Goal: Obtain resource: Obtain resource

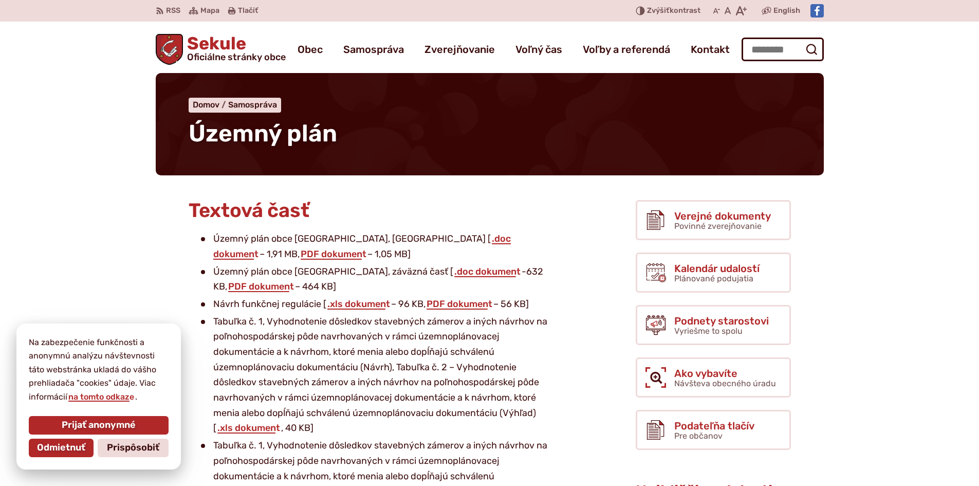
click at [44, 446] on span "Odmietnuť" at bounding box center [61, 447] width 48 height 11
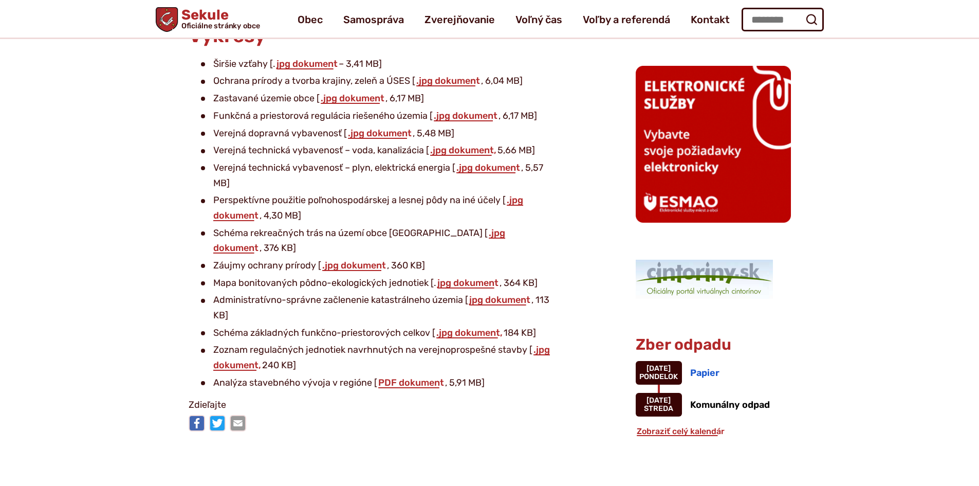
scroll to position [582, 0]
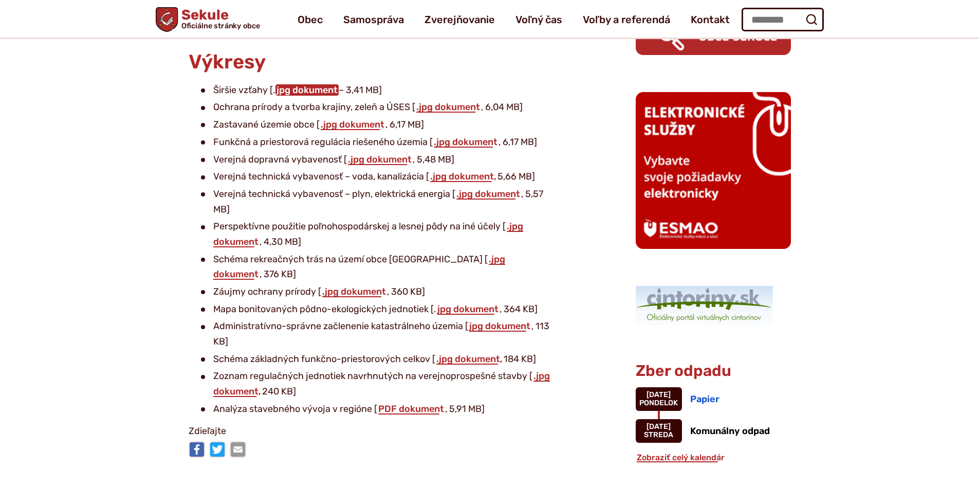
click at [298, 91] on link "jpg dokument" at bounding box center [306, 89] width 63 height 11
click at [436, 260] on link ".jpg dokument" at bounding box center [359, 266] width 292 height 27
click at [450, 353] on link ".jpg dokument," at bounding box center [469, 358] width 68 height 11
click at [331, 123] on link ".jpg dokument" at bounding box center [353, 124] width 66 height 11
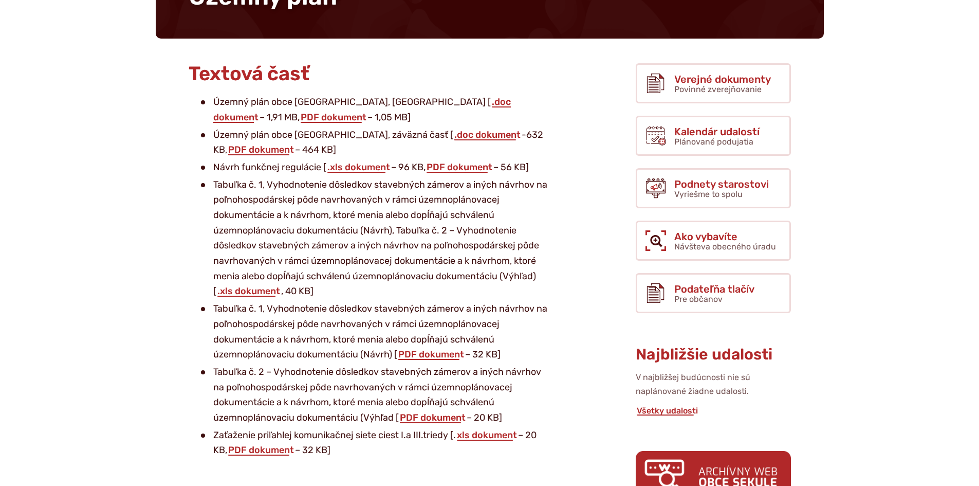
scroll to position [137, 0]
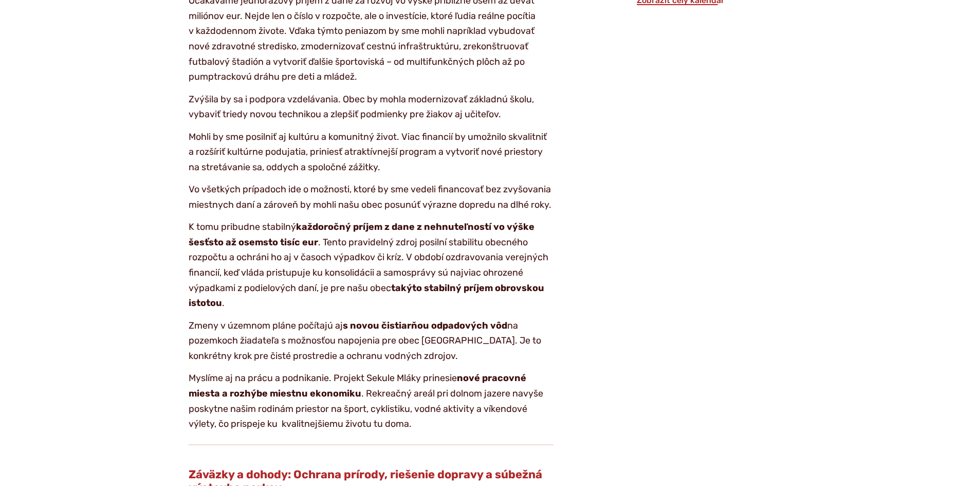
scroll to position [1131, 0]
